Goal: Task Accomplishment & Management: Manage account settings

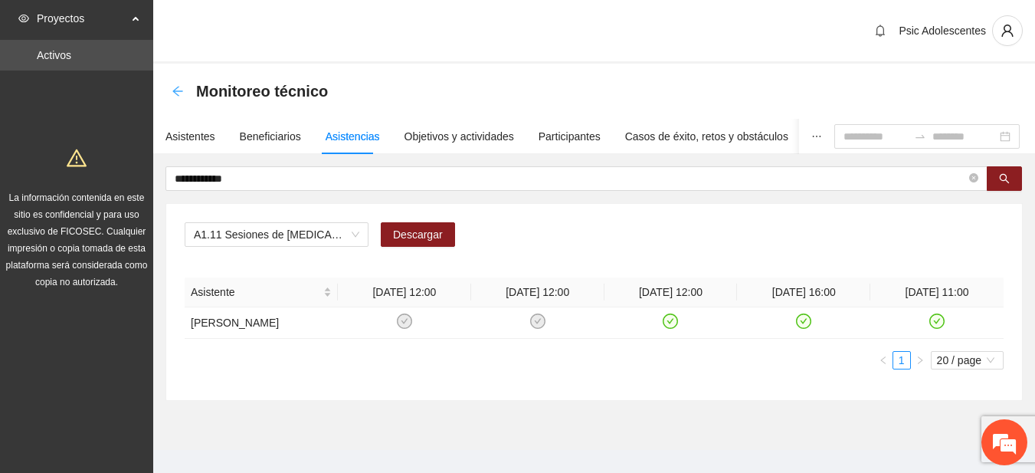
click at [175, 92] on icon "arrow-left" at bounding box center [177, 91] width 10 height 10
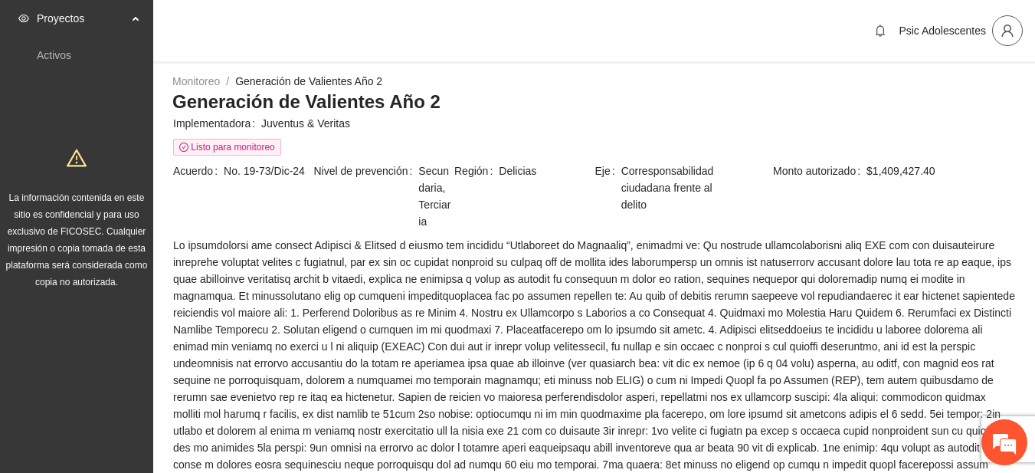
click at [1015, 38] on button "button" at bounding box center [1007, 30] width 31 height 31
click at [1007, 29] on icon "user" at bounding box center [1007, 31] width 14 height 14
click at [961, 87] on span "Cerrar sesión" at bounding box center [967, 88] width 96 height 17
